Goal: Transaction & Acquisition: Purchase product/service

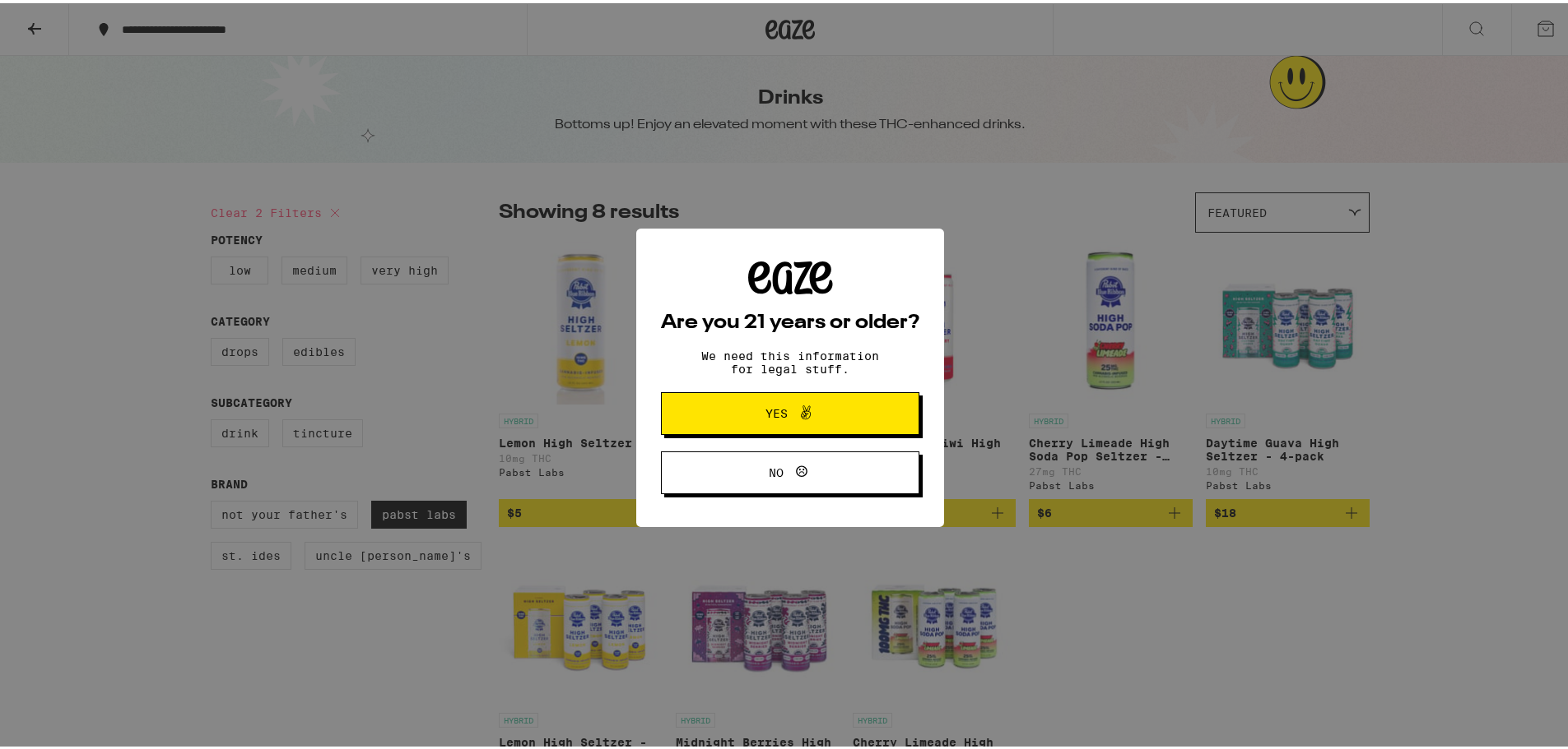
click at [769, 417] on span "Yes" at bounding box center [776, 410] width 22 height 11
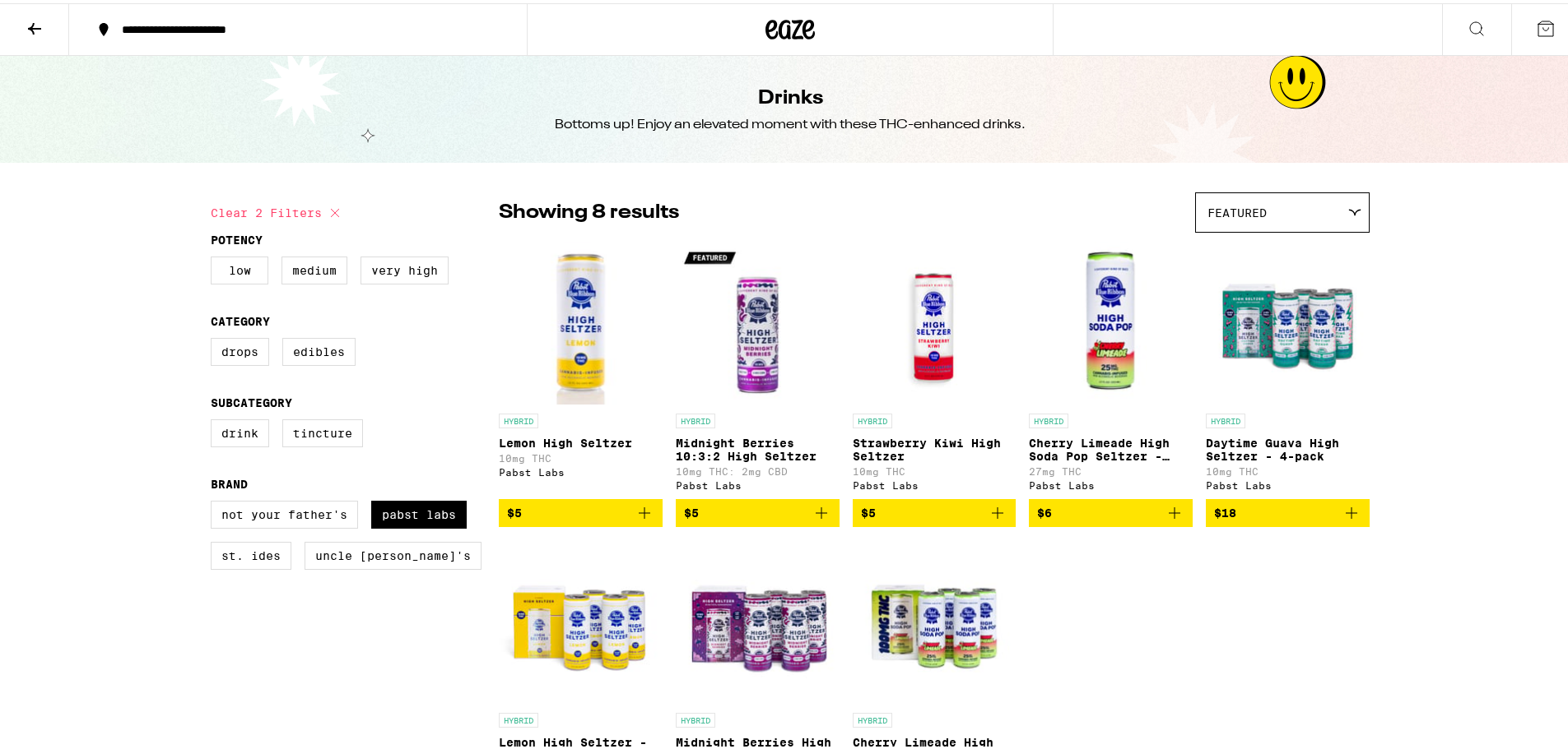
click at [714, 448] on p "Midnight Berries 10:3:2 High Seltzer" at bounding box center [757, 447] width 164 height 27
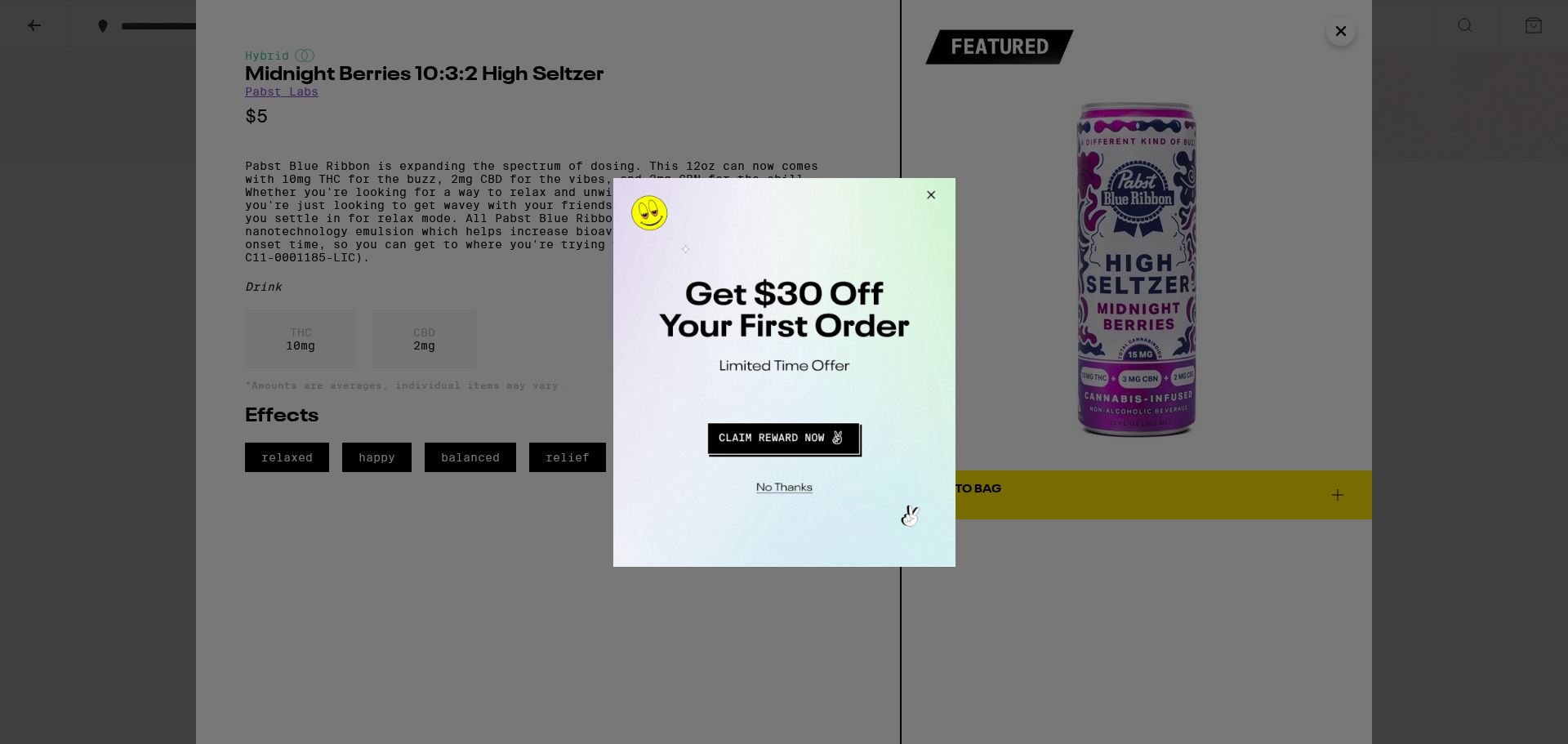
click at [926, 193] on button "Close Modal" at bounding box center [928, 197] width 44 height 40
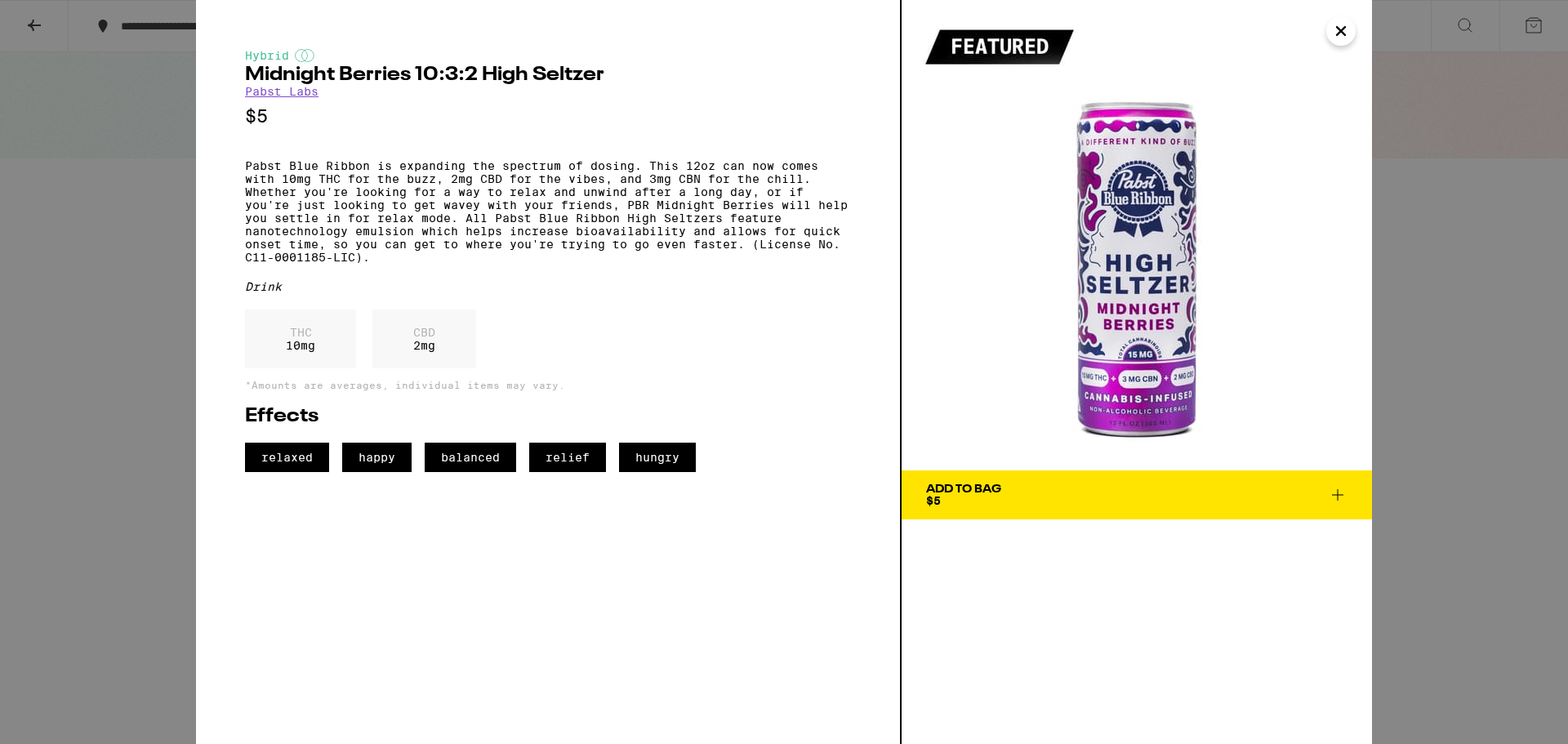
click at [1345, 29] on icon "Close" at bounding box center [1341, 31] width 19 height 25
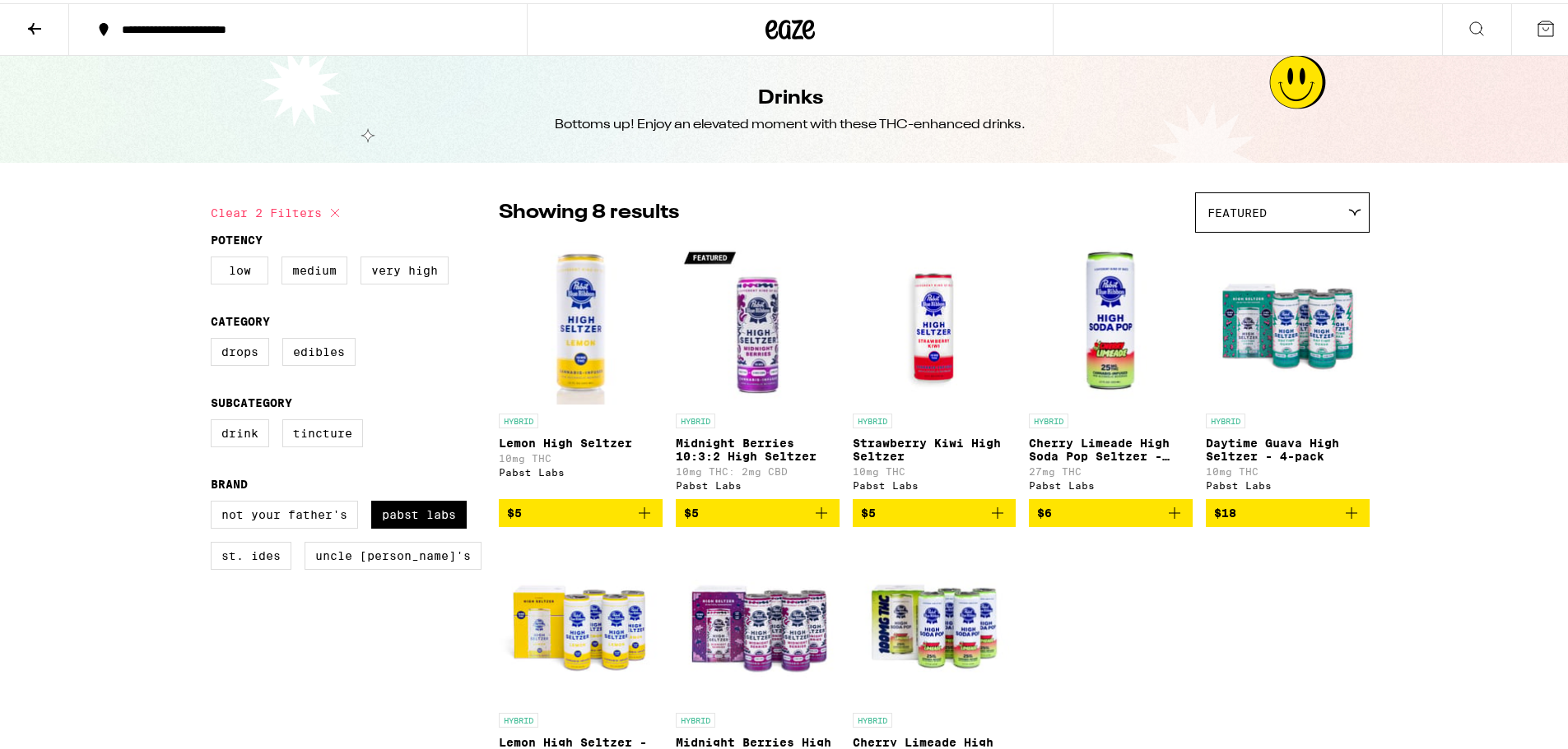
click at [38, 29] on icon at bounding box center [35, 26] width 19 height 19
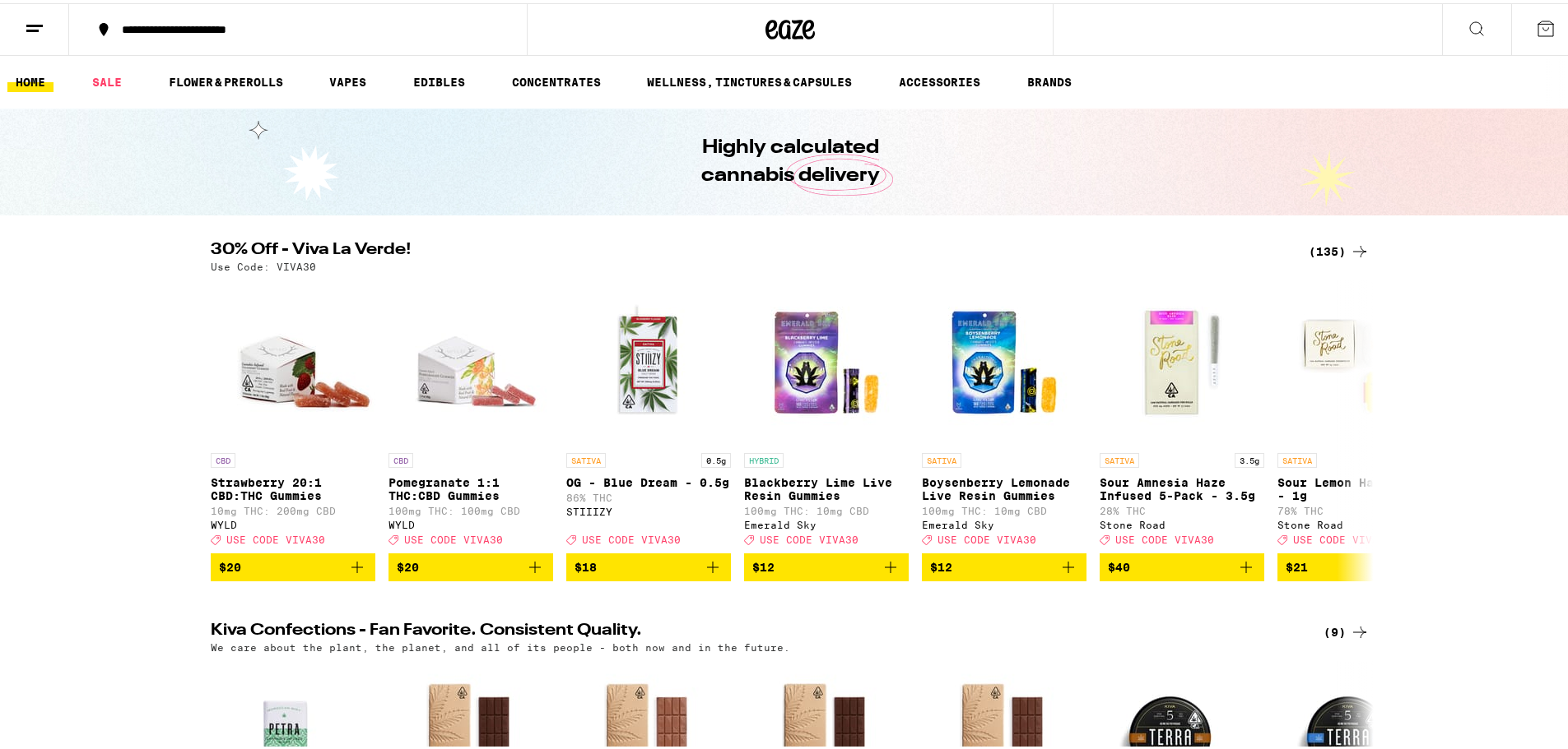
click at [26, 28] on icon at bounding box center [35, 26] width 19 height 19
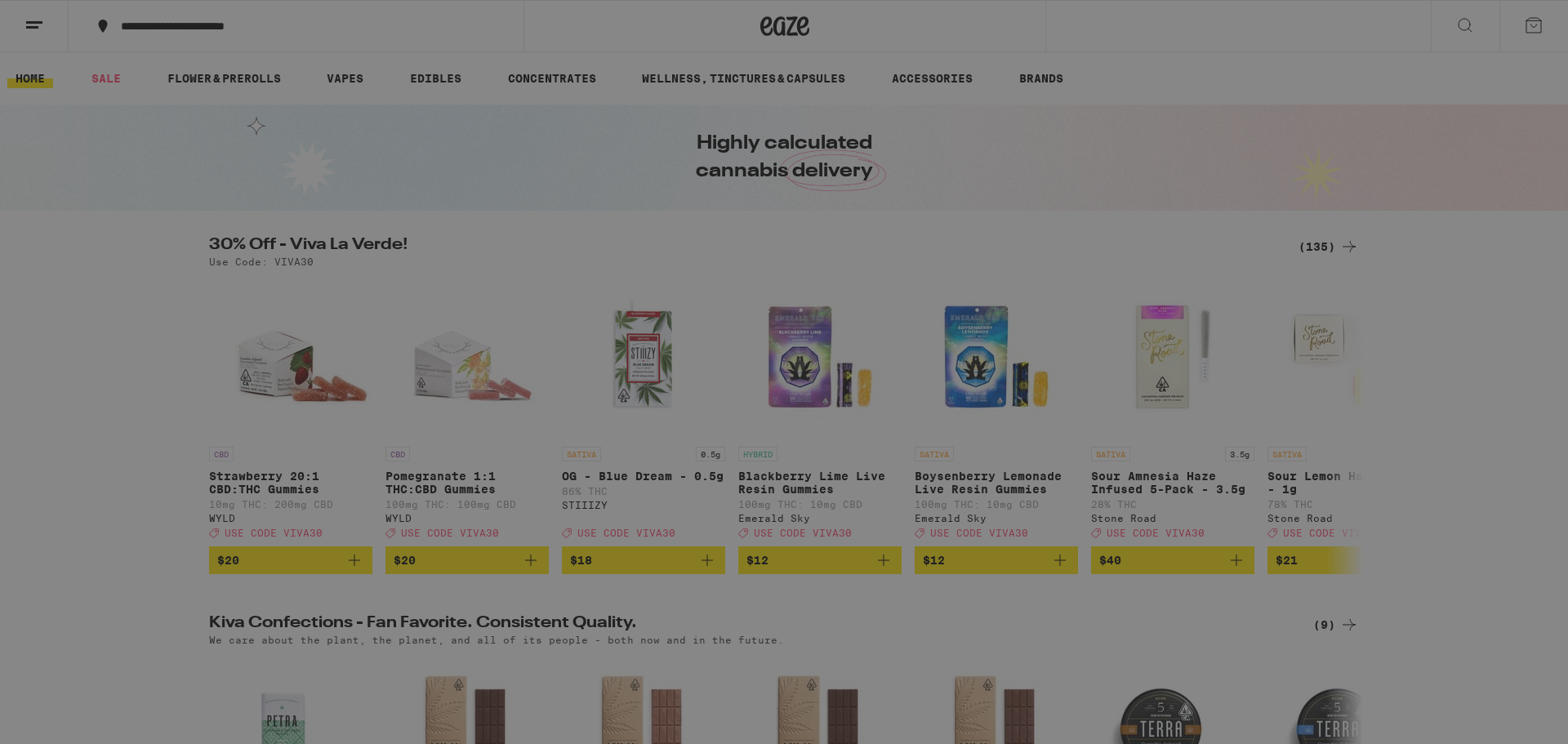
click at [129, 282] on div "Vapes" at bounding box center [115, 283] width 64 height 19
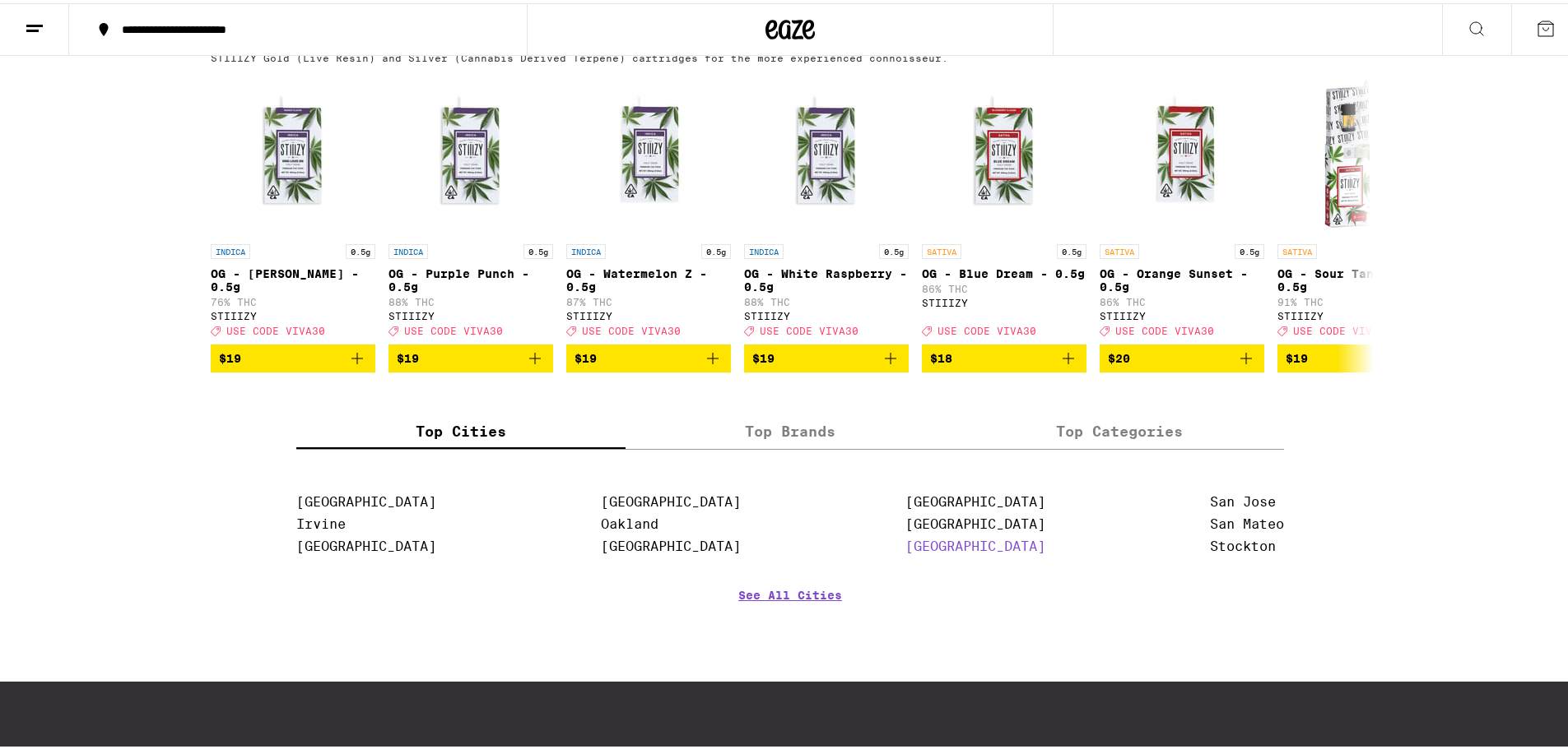
scroll to position [1892, 0]
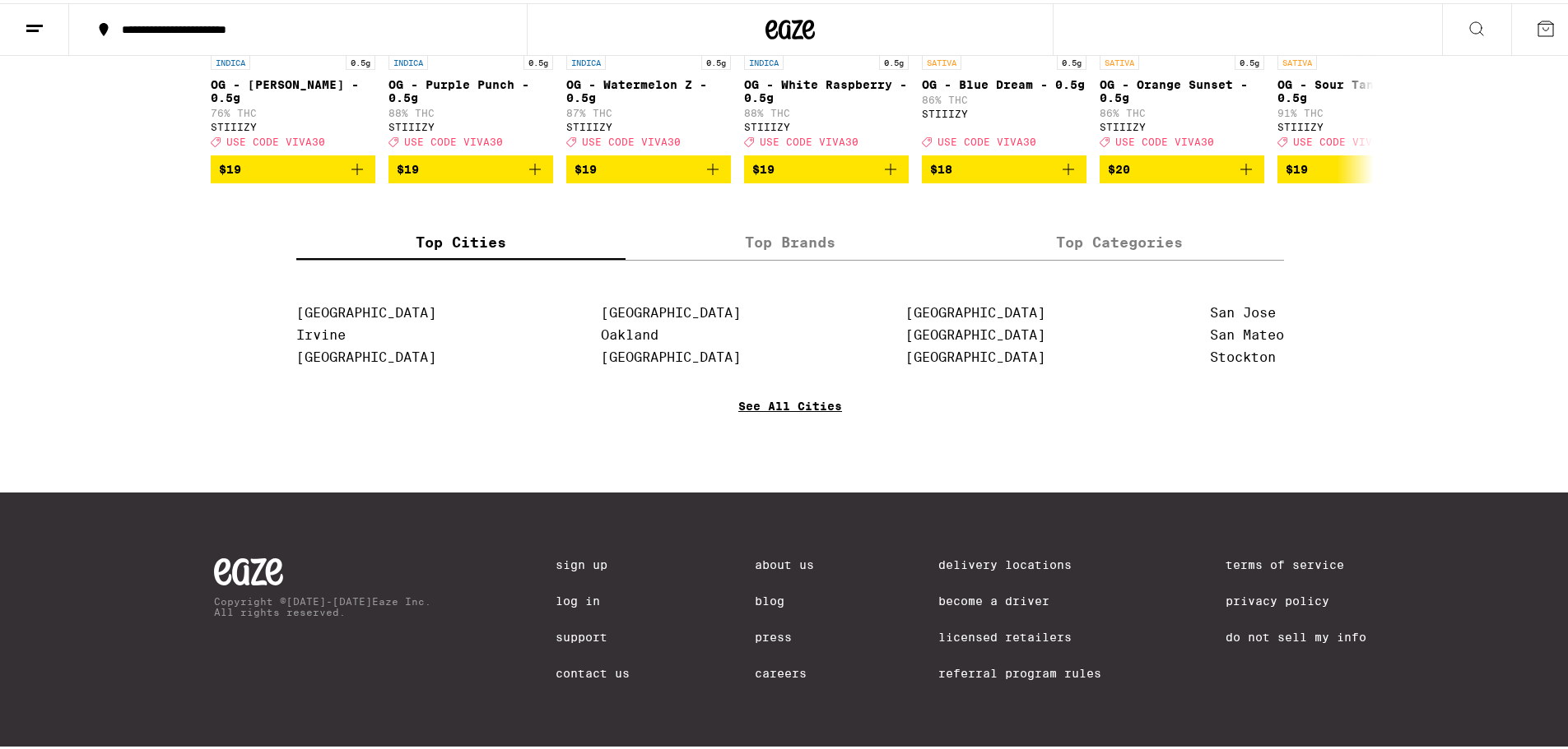
click at [824, 410] on link "See All Cities" at bounding box center [789, 426] width 104 height 61
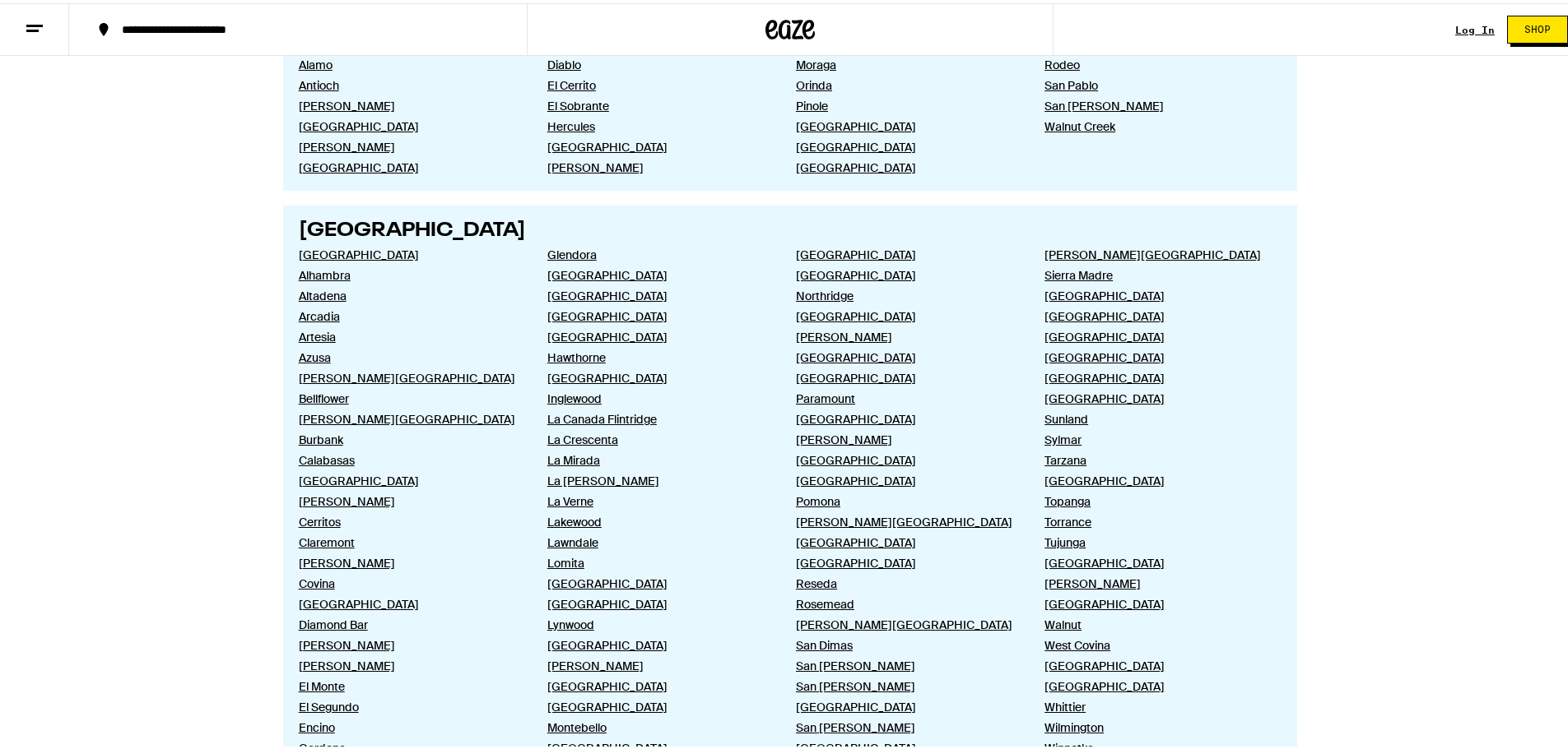
scroll to position [722, 0]
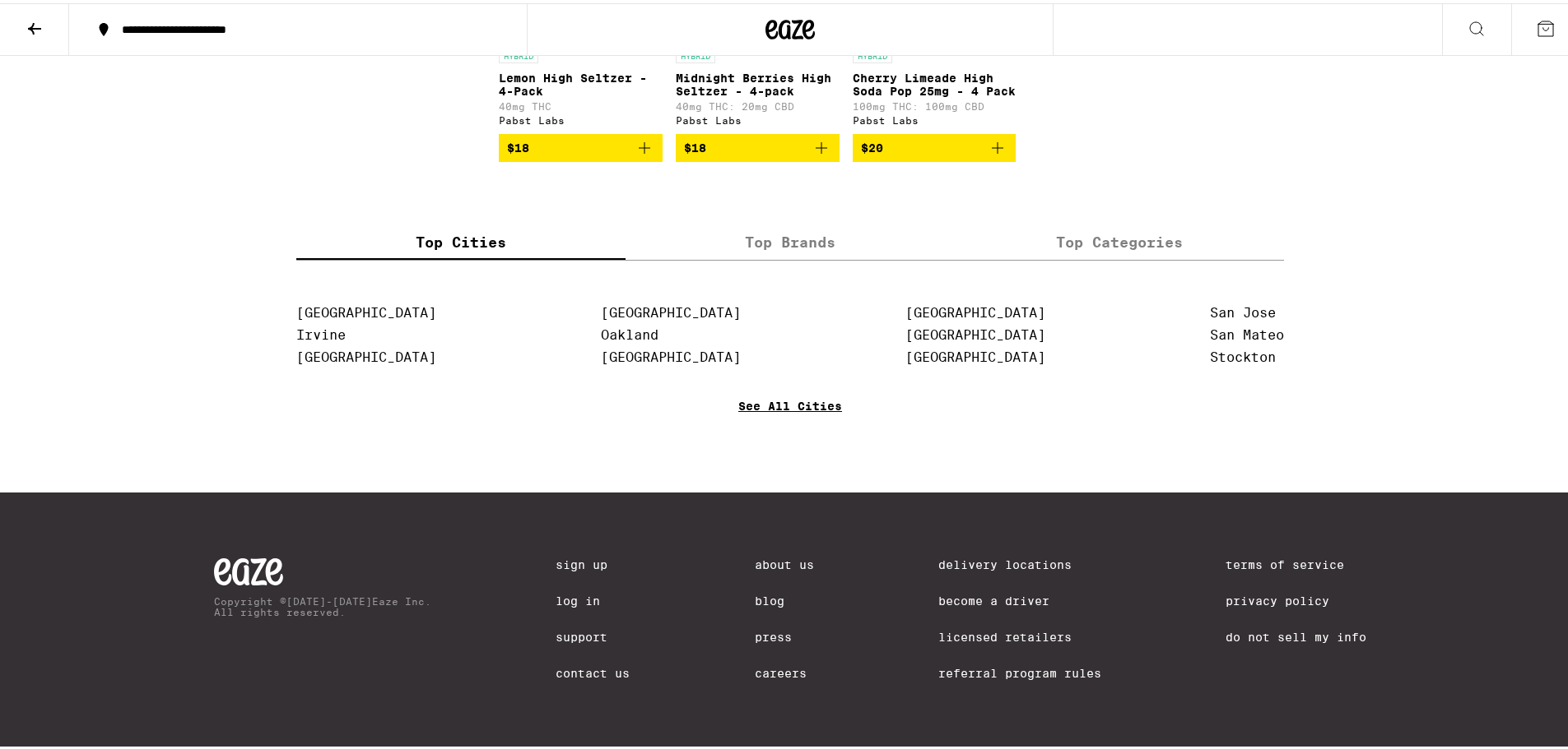
click at [755, 397] on link "See All Cities" at bounding box center [789, 426] width 104 height 61
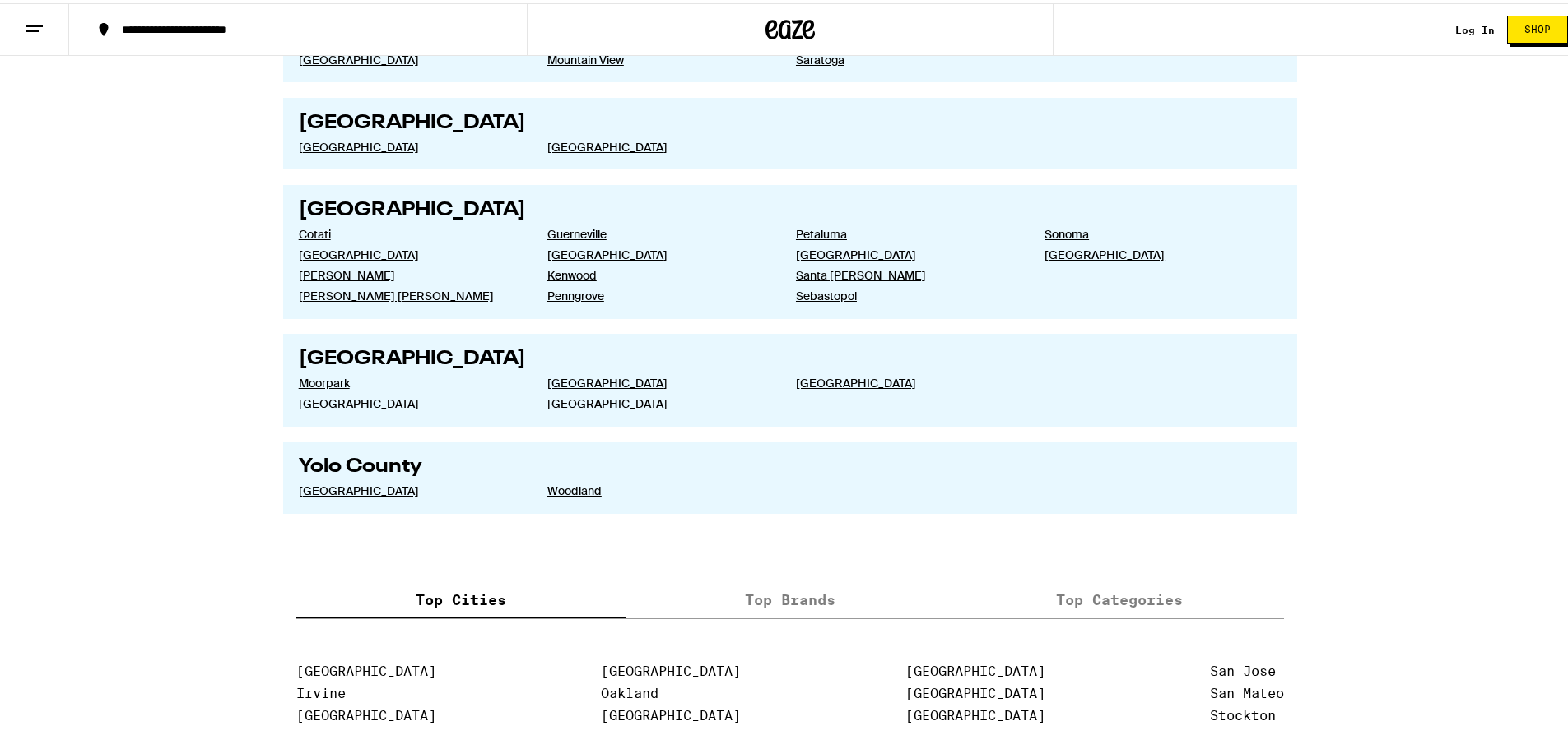
scroll to position [3208, 0]
